Goal: Task Accomplishment & Management: Manage account settings

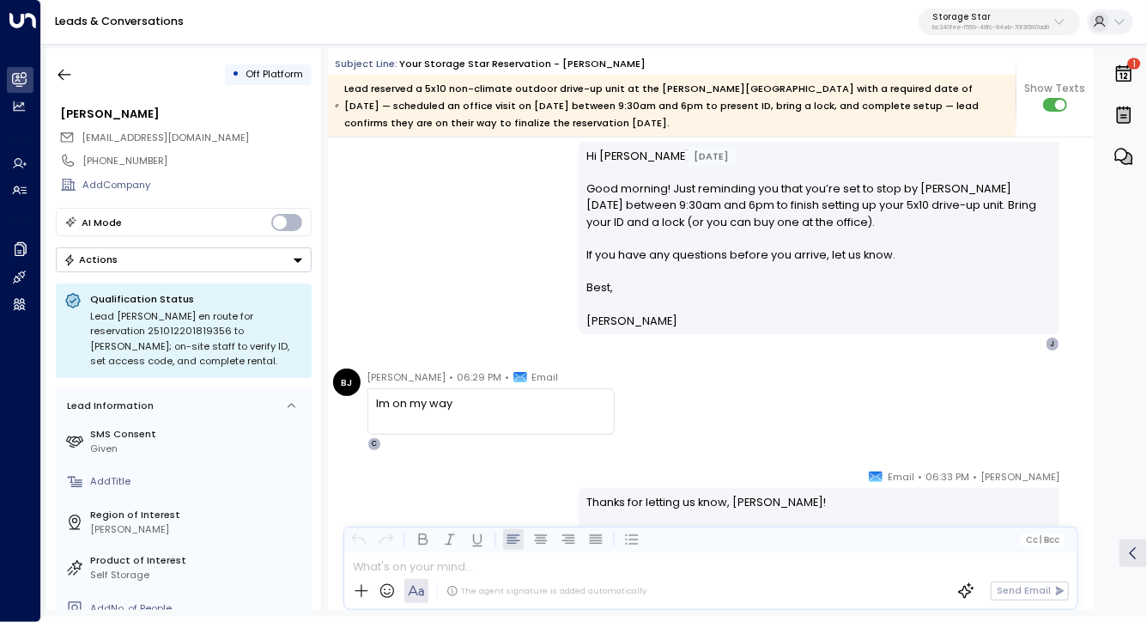
scroll to position [4097, 0]
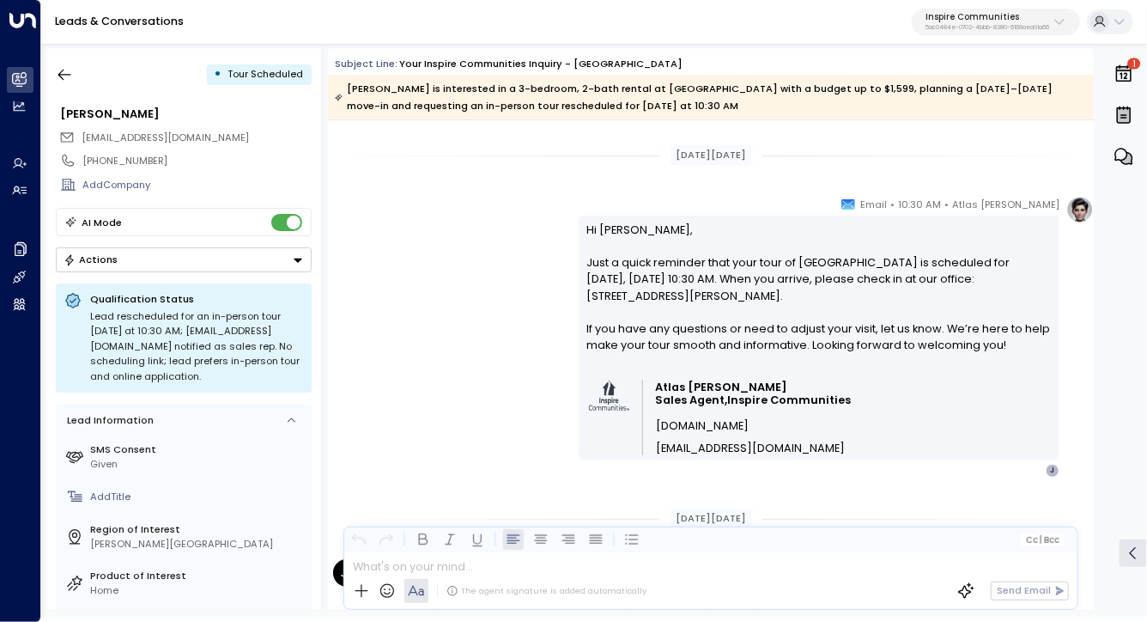
scroll to position [4975, 0]
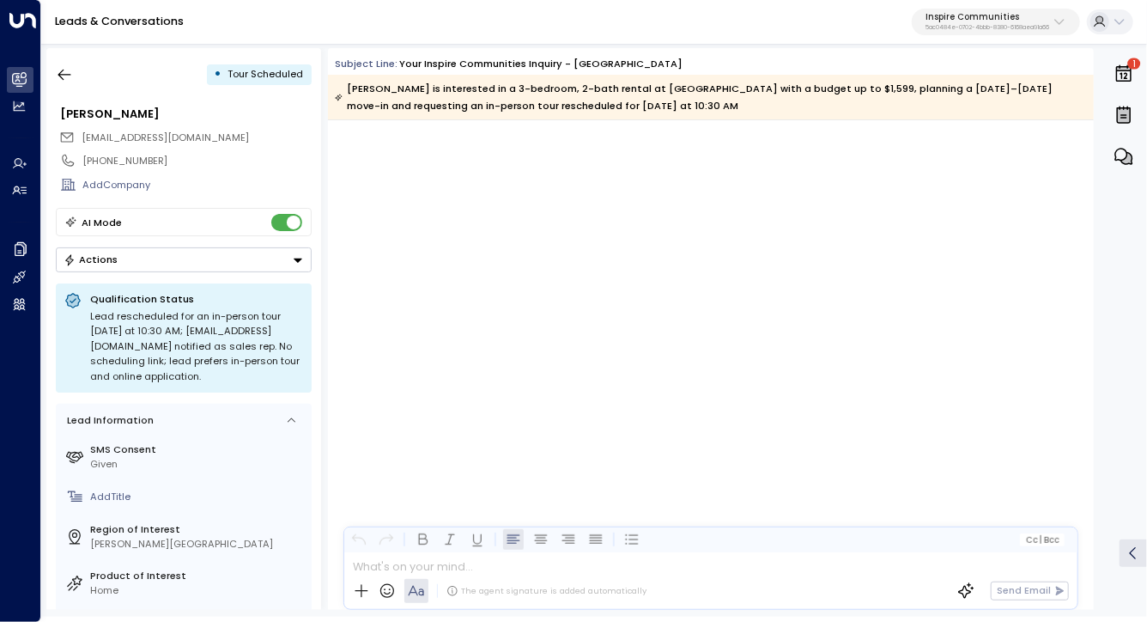
scroll to position [8423, 0]
